Goal: Information Seeking & Learning: Learn about a topic

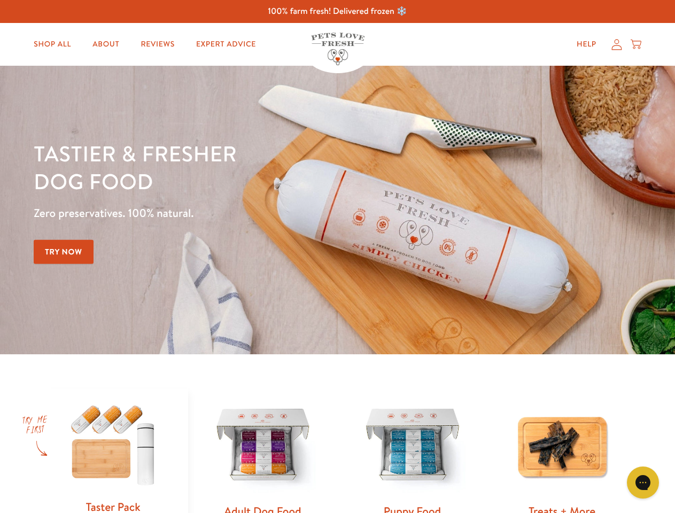
click at [337, 257] on div "Tastier & fresher dog food Zero preservatives. 100% natural. Try Now" at bounding box center [236, 210] width 405 height 141
click at [643, 483] on icon "Gorgias live chat" at bounding box center [643, 482] width 10 height 10
